Goal: Information Seeking & Learning: Learn about a topic

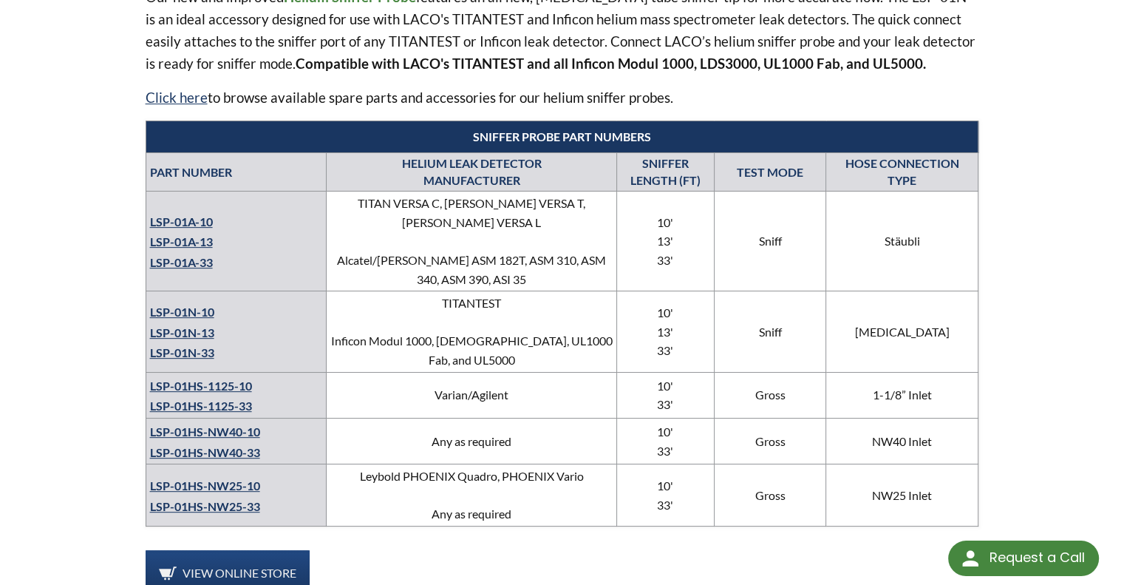
scroll to position [532, 0]
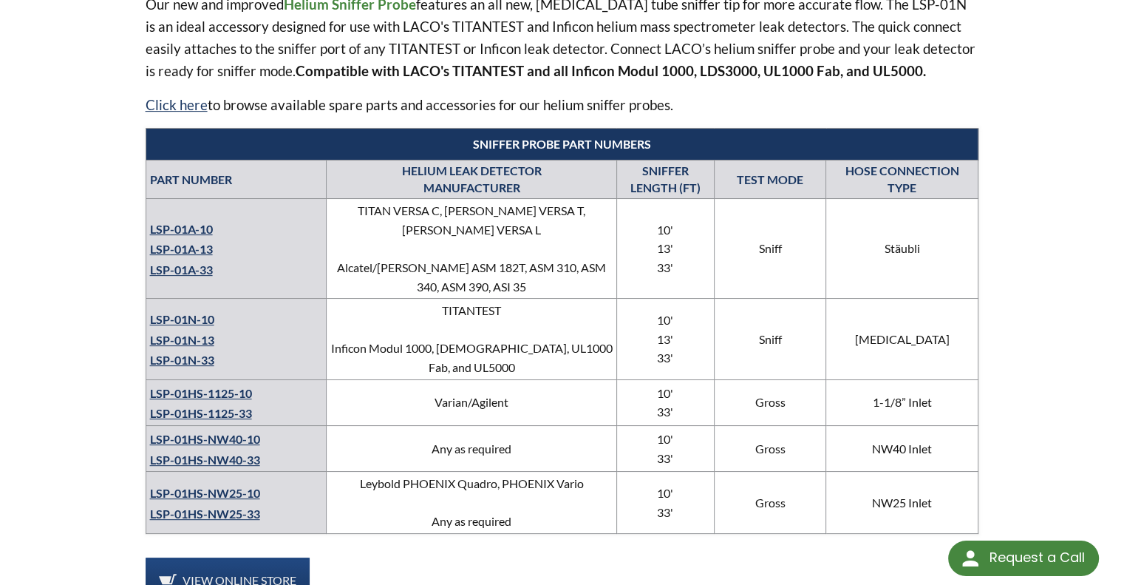
click at [190, 333] on link "LSP-01N-13" at bounding box center [182, 340] width 64 height 14
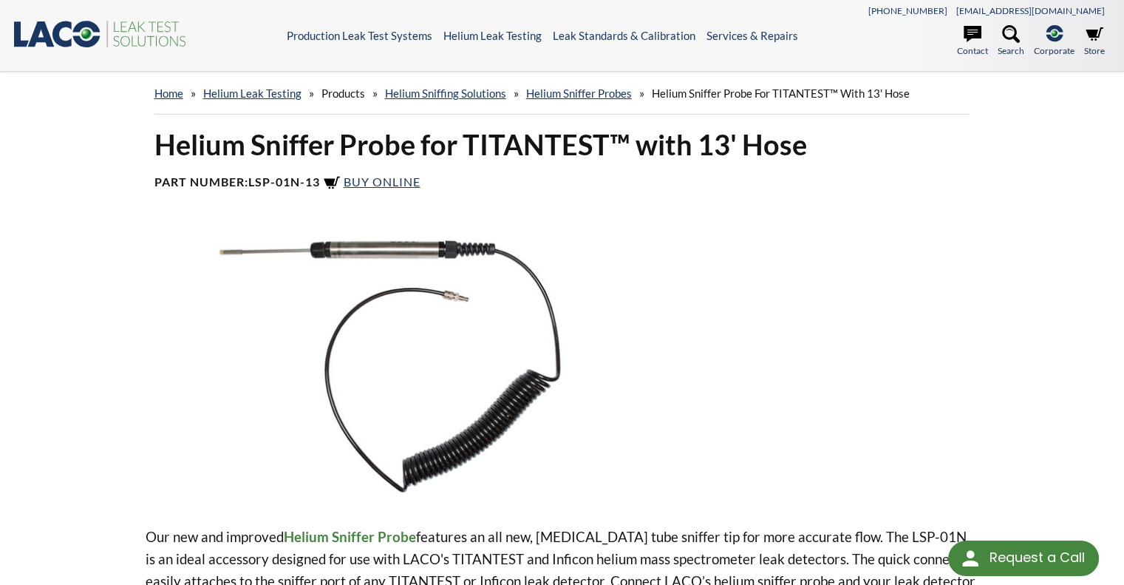
select select "Language Translate Widget"
click at [387, 187] on span "Buy Online" at bounding box center [382, 181] width 77 height 14
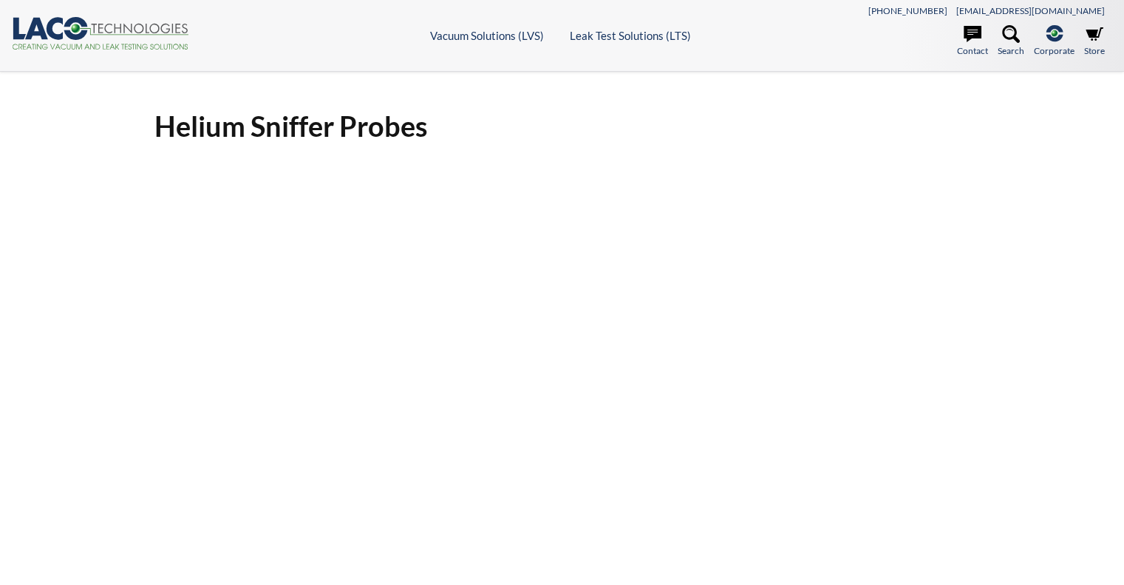
select select "Language Translate Widget"
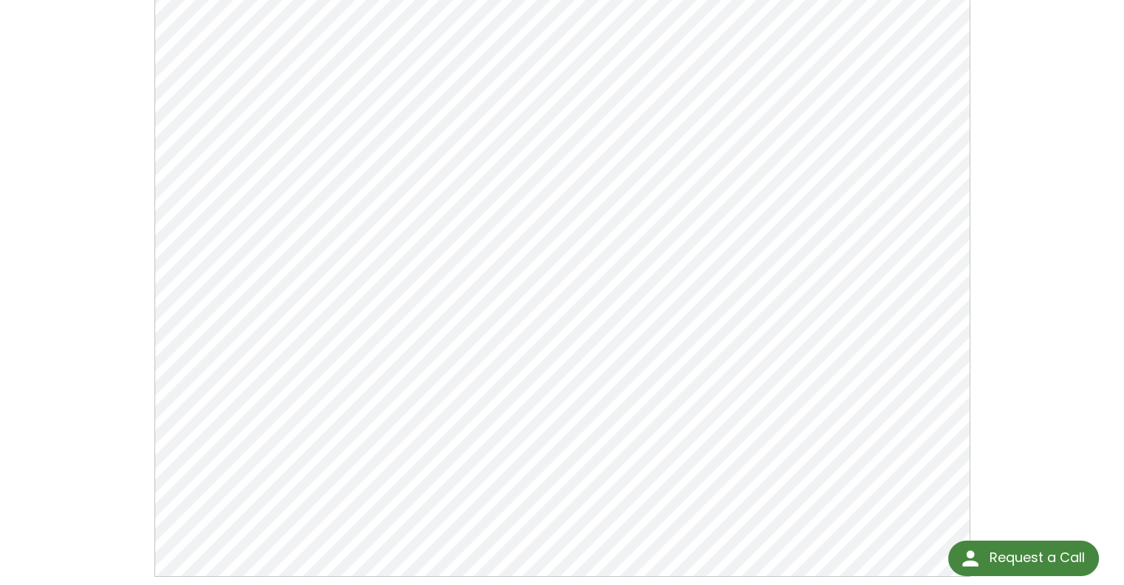
scroll to position [167, 0]
